Goal: Find specific page/section: Find specific page/section

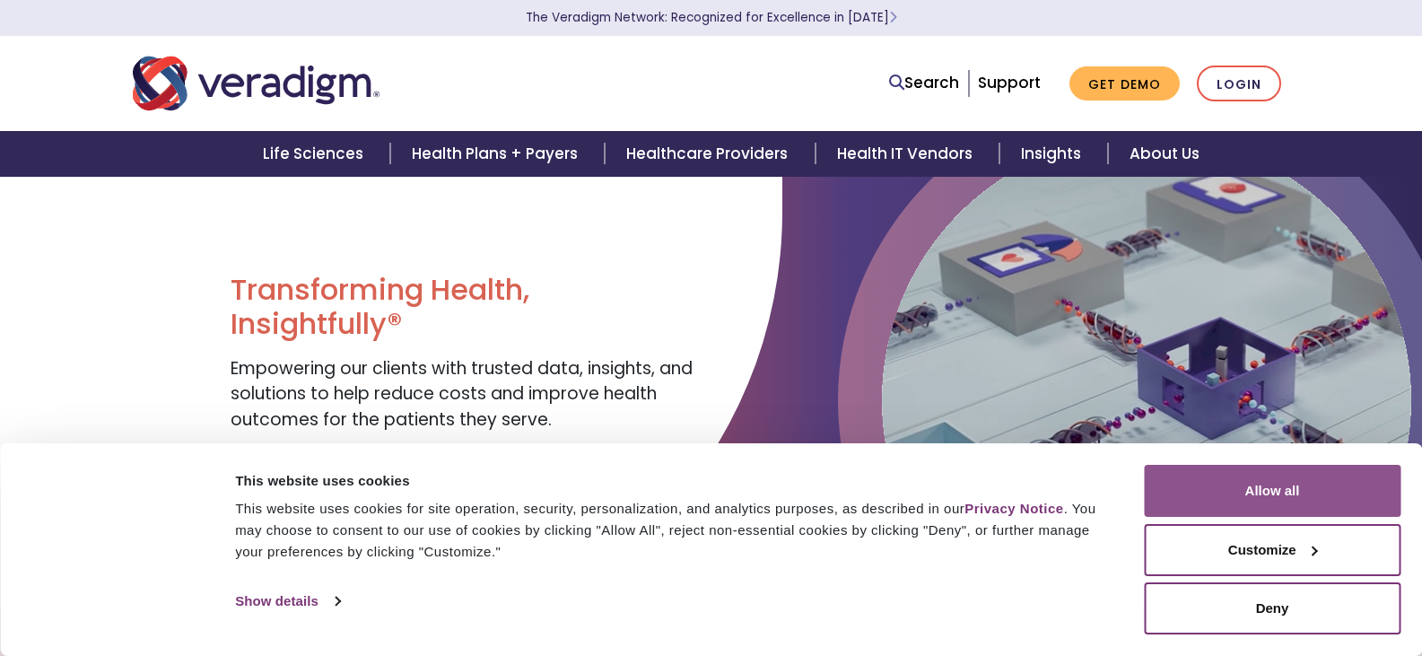
click at [1232, 507] on button "Allow all" at bounding box center [1272, 491] width 257 height 52
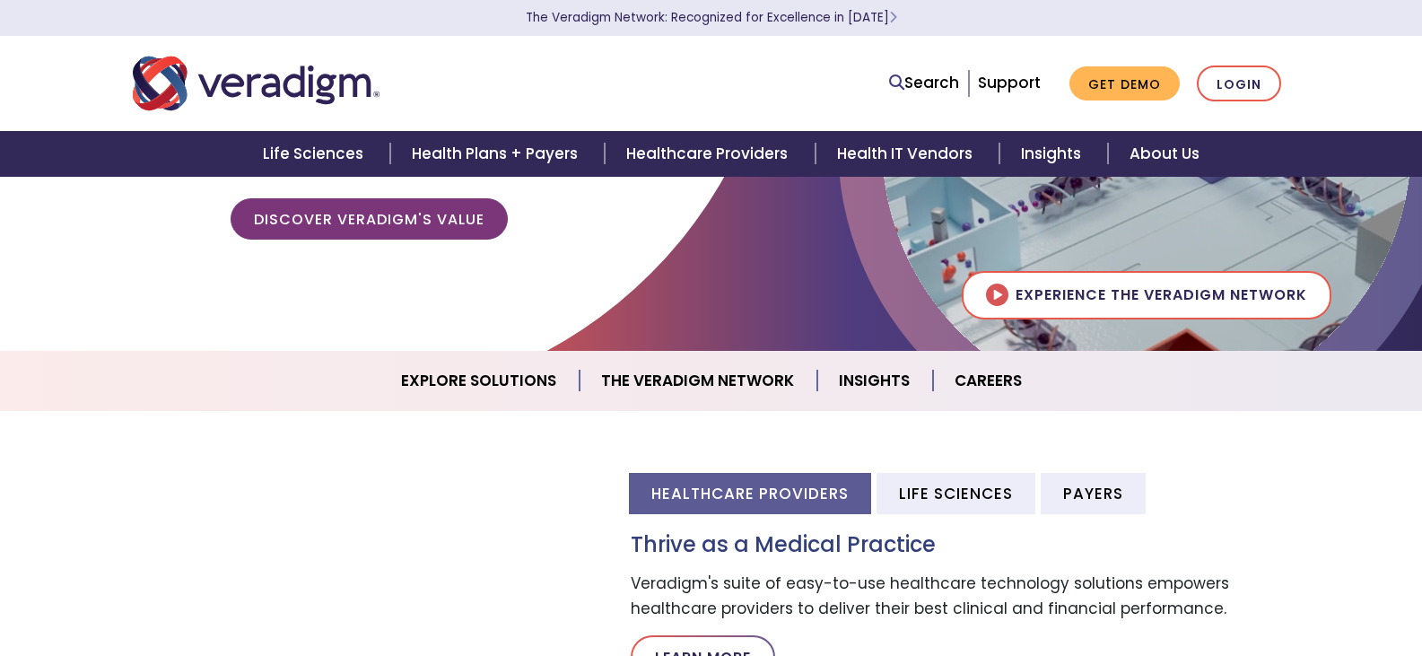
scroll to position [269, 0]
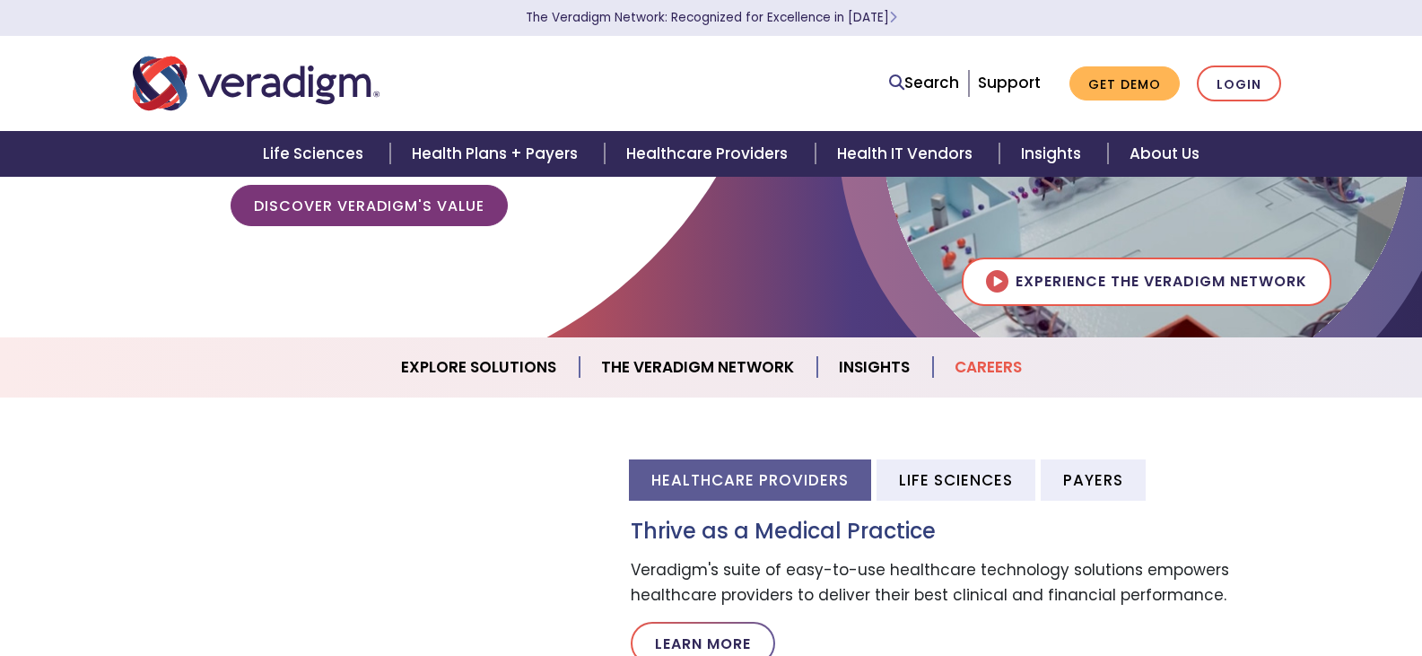
click at [992, 370] on link "Careers" at bounding box center [988, 367] width 110 height 46
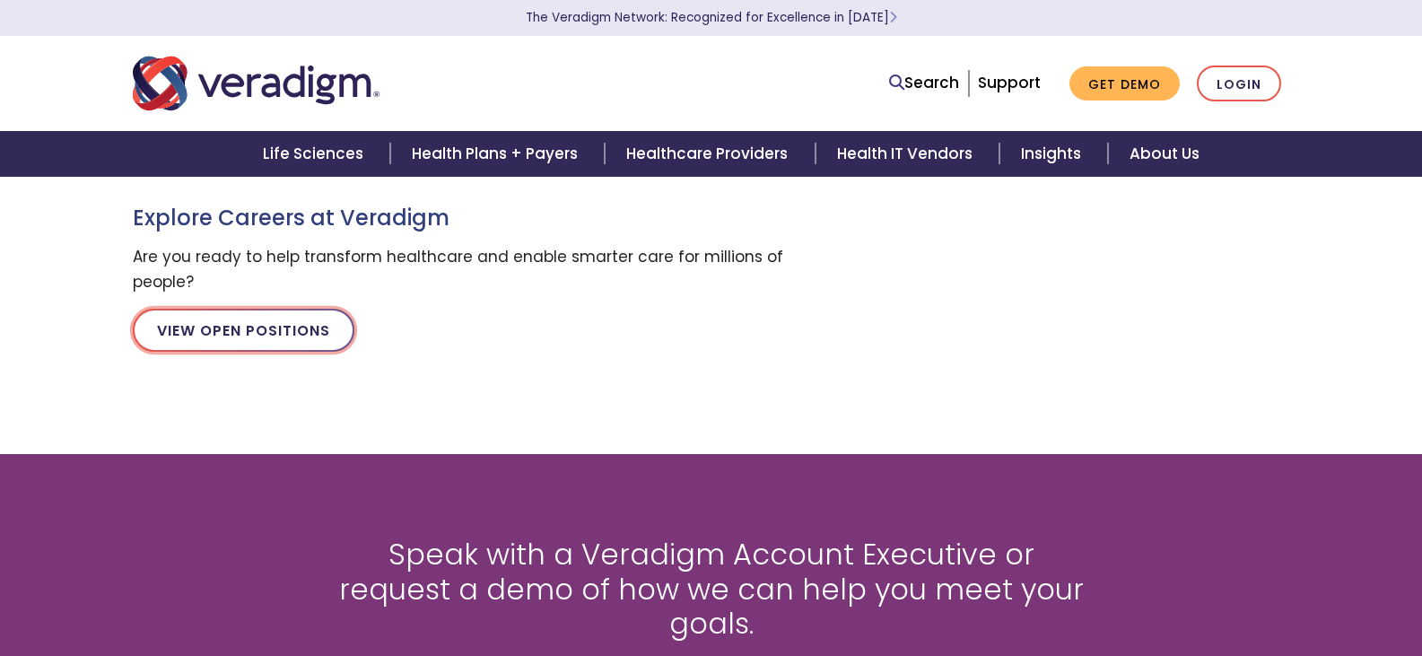
click at [292, 335] on link "View Open Positions" at bounding box center [244, 330] width 222 height 43
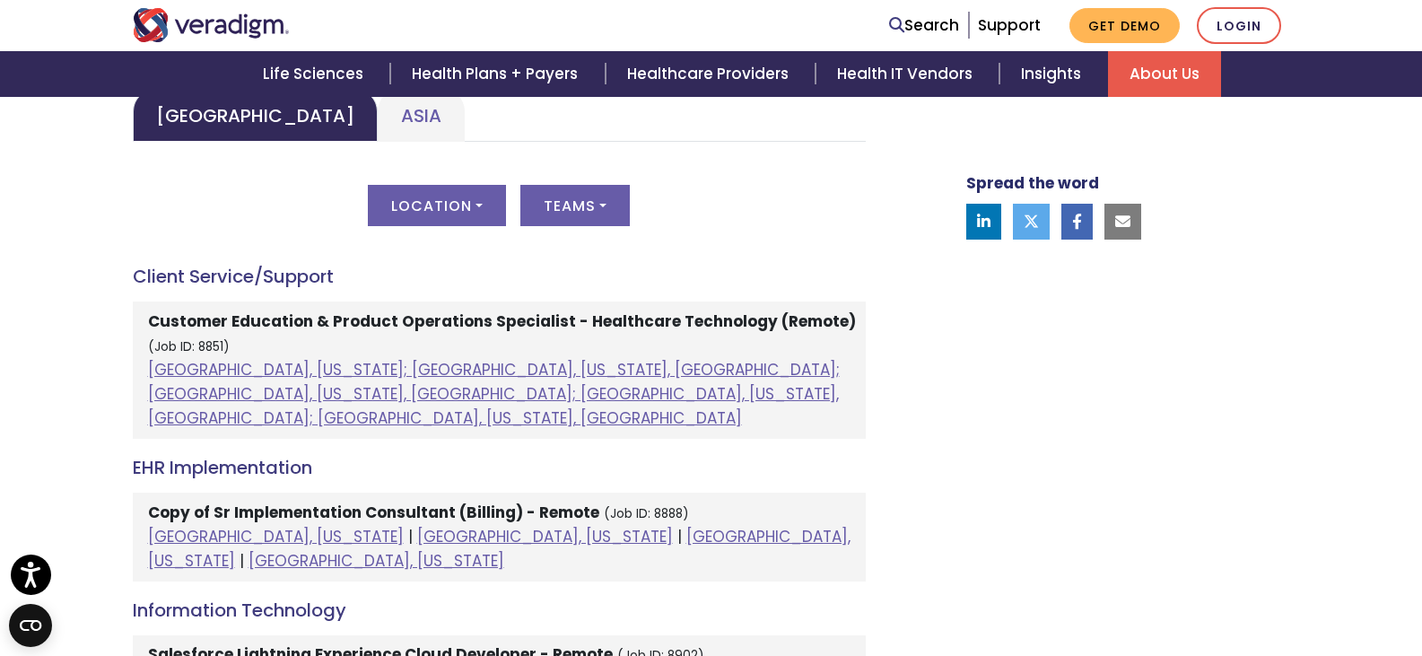
scroll to position [987, 0]
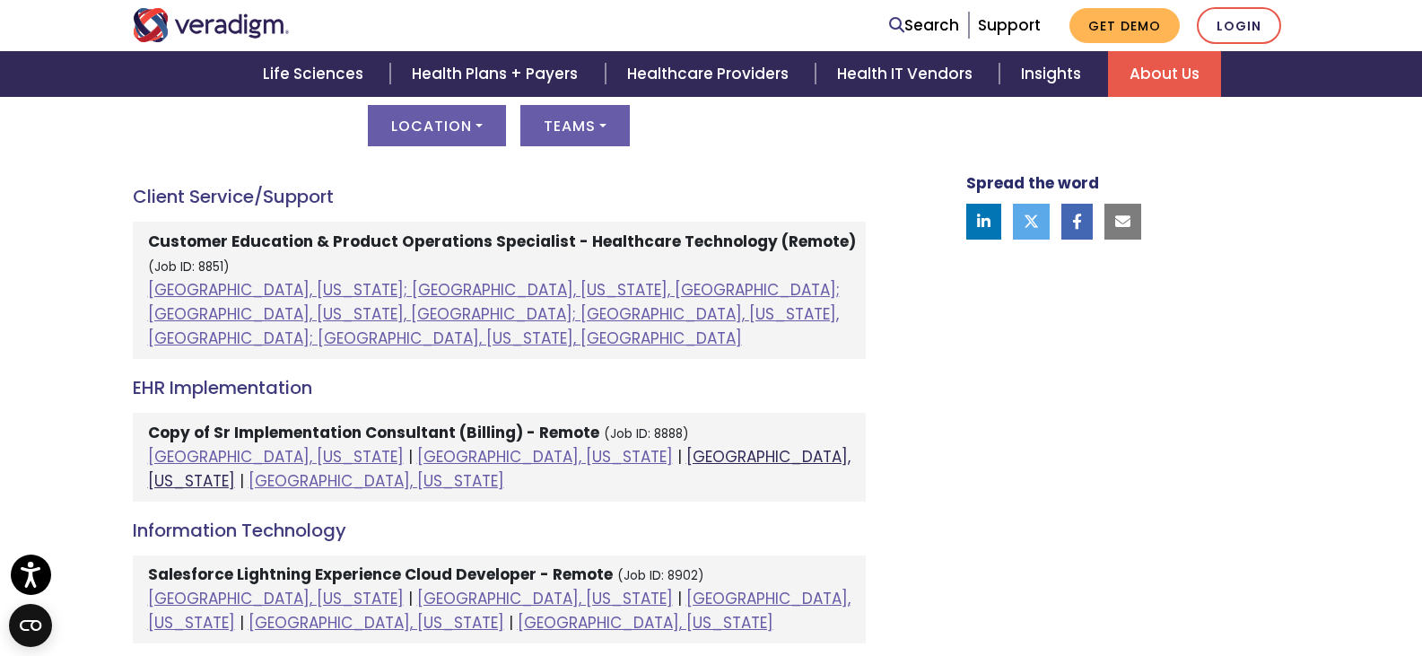
click at [469, 446] on link "[GEOGRAPHIC_DATA], [US_STATE]" at bounding box center [499, 469] width 702 height 46
